Goal: Book appointment/travel/reservation

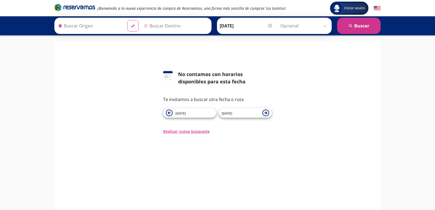
type input "Tijuana, [GEOGRAPHIC_DATA][US_STATE]"
type input "[PERSON_NAME], [GEOGRAPHIC_DATA]"
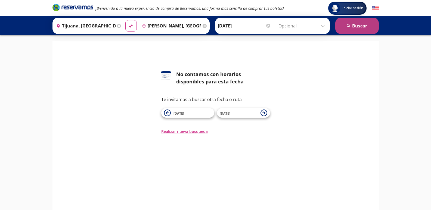
click at [360, 21] on button "search Buscar" at bounding box center [356, 26] width 43 height 16
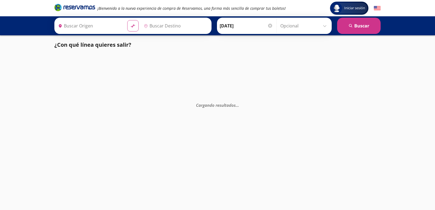
type input "Tijuana, [GEOGRAPHIC_DATA][US_STATE]"
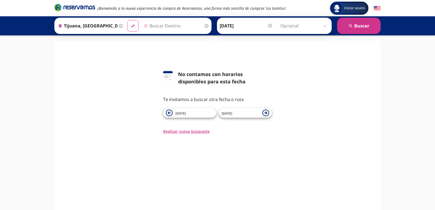
type input "[PERSON_NAME], [GEOGRAPHIC_DATA]"
